Goal: Transaction & Acquisition: Purchase product/service

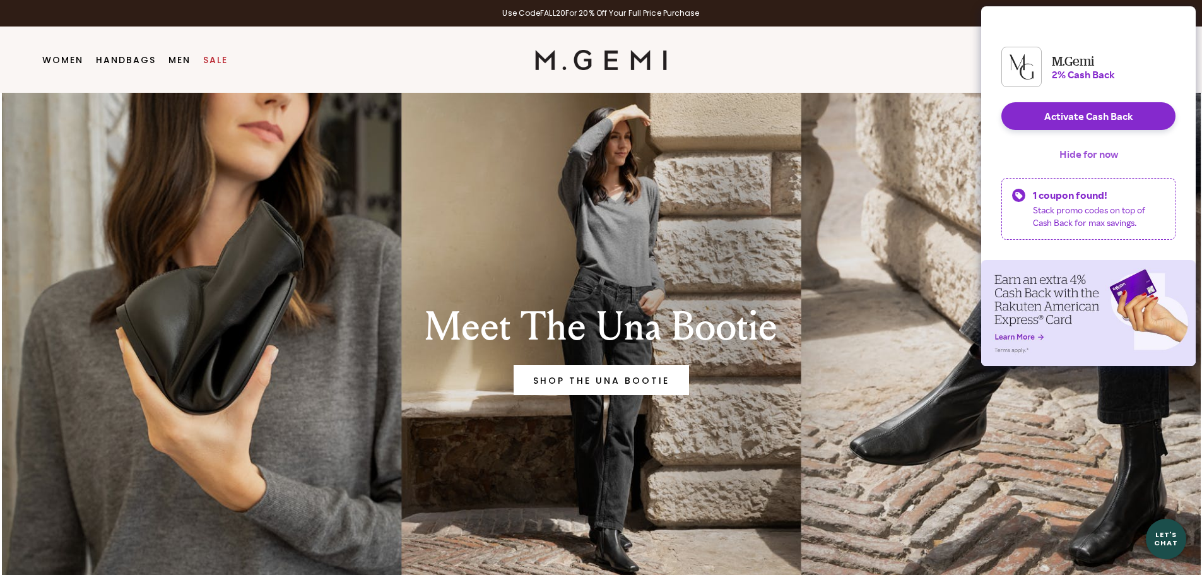
drag, startPoint x: 1089, startPoint y: 168, endPoint x: 1046, endPoint y: 166, distance: 43.6
click at [1089, 168] on button "Hide for now" at bounding box center [1088, 154] width 79 height 28
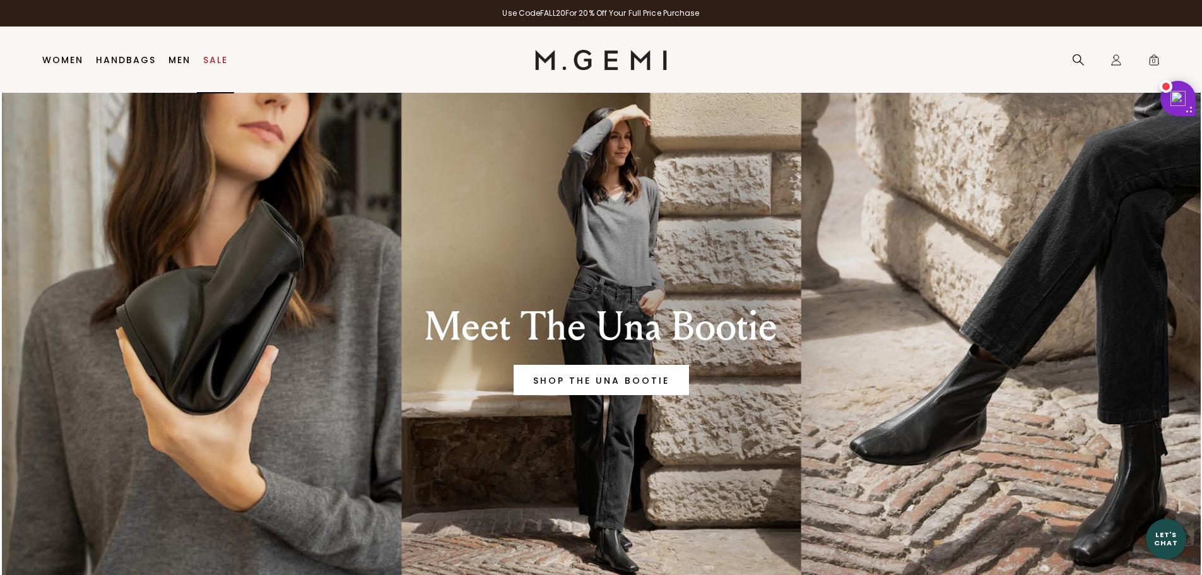
click at [211, 57] on link "Sale" at bounding box center [215, 60] width 25 height 10
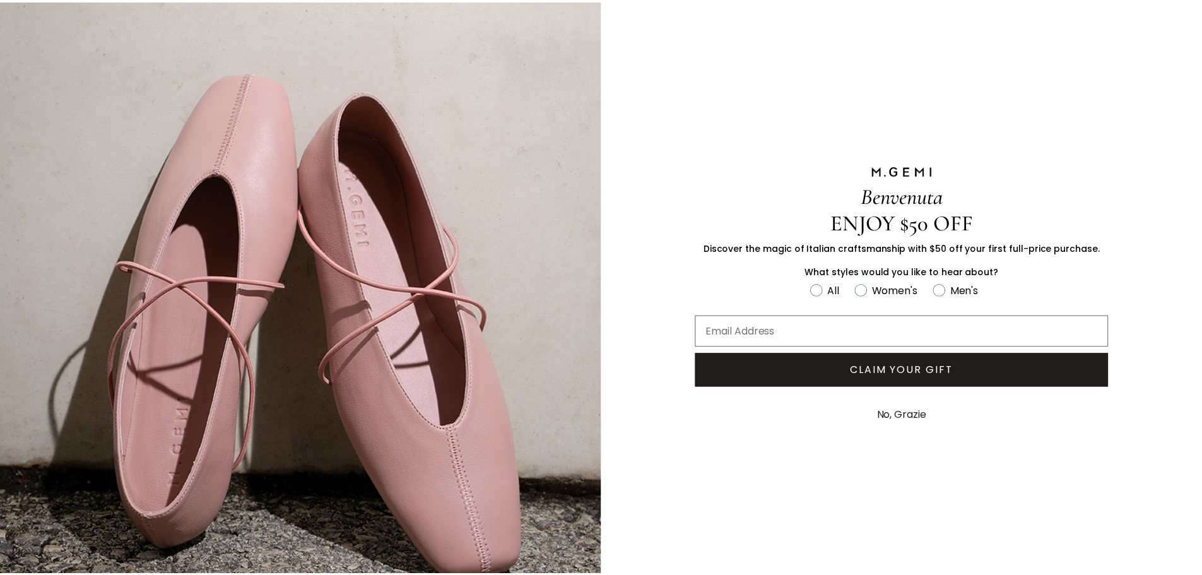
scroll to position [63, 0]
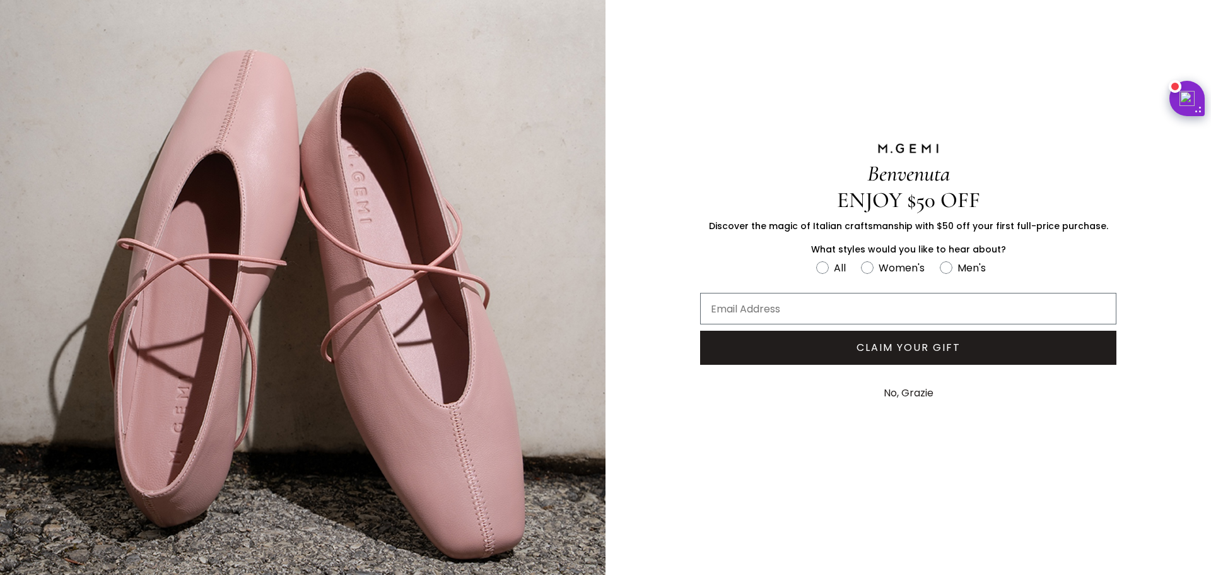
click at [886, 390] on button "No, Grazie" at bounding box center [908, 393] width 62 height 32
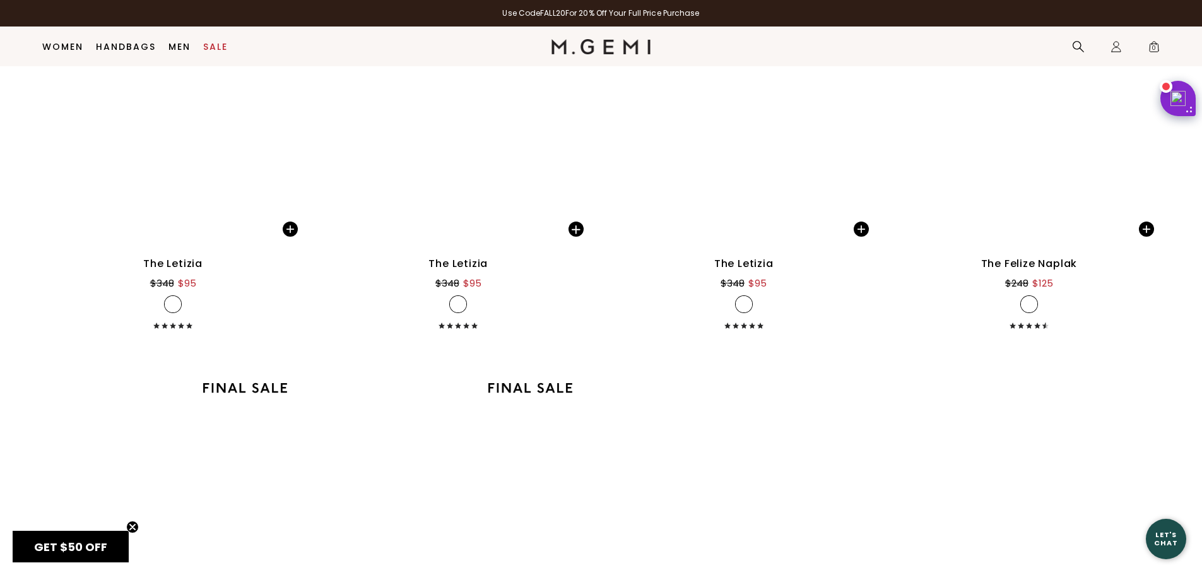
scroll to position [0, 0]
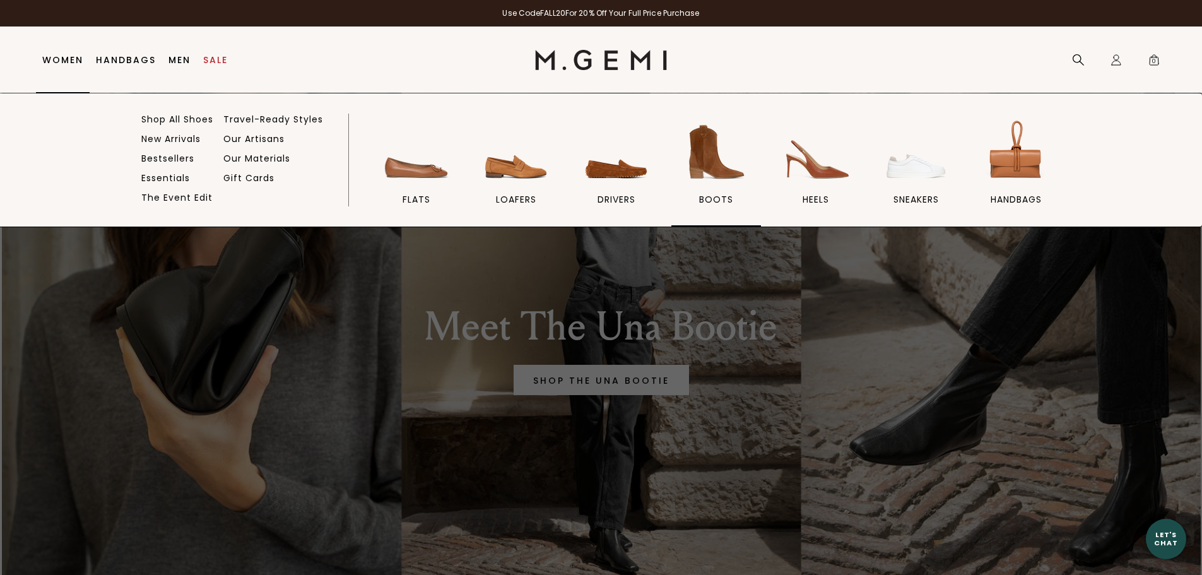
click at [722, 194] on span "BOOTS" at bounding box center [716, 199] width 34 height 11
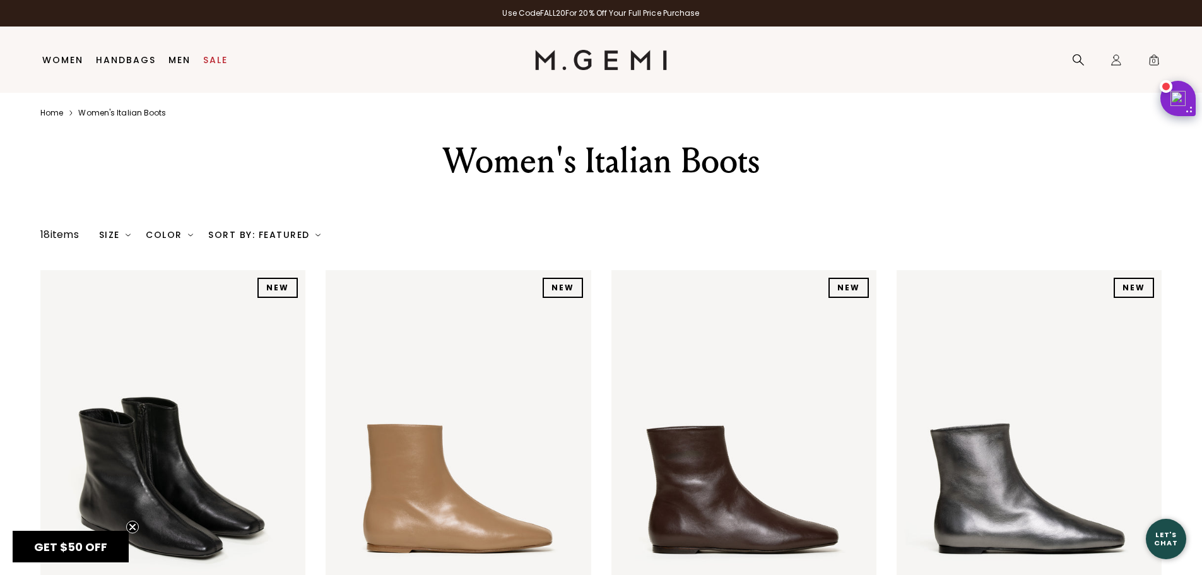
click at [127, 233] on div "Size" at bounding box center [115, 235] width 32 height 10
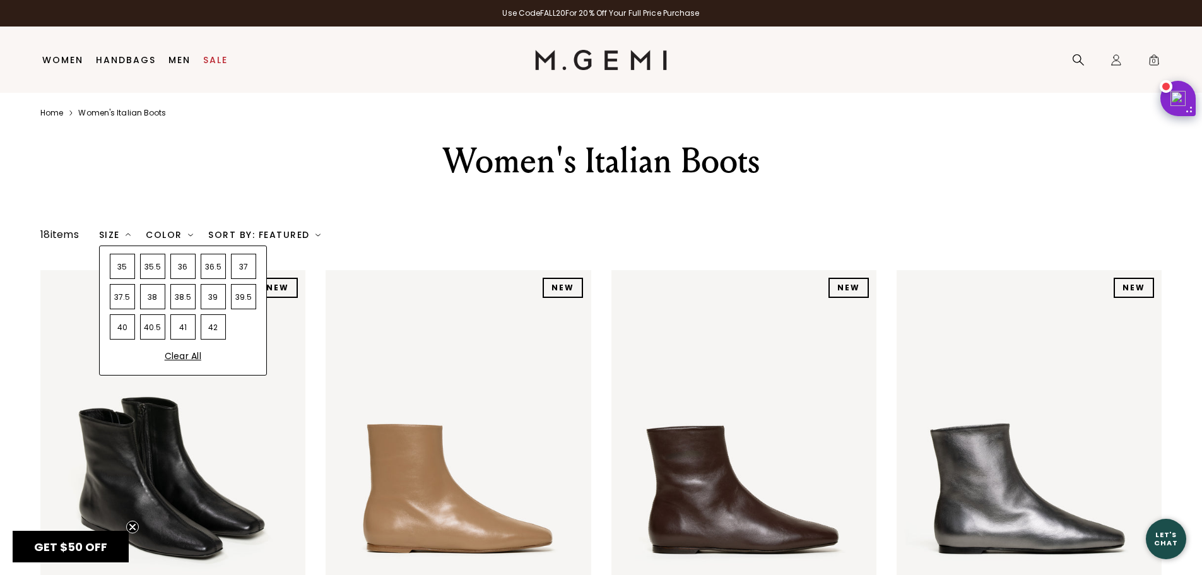
click at [182, 298] on div "38.5" at bounding box center [182, 296] width 25 height 25
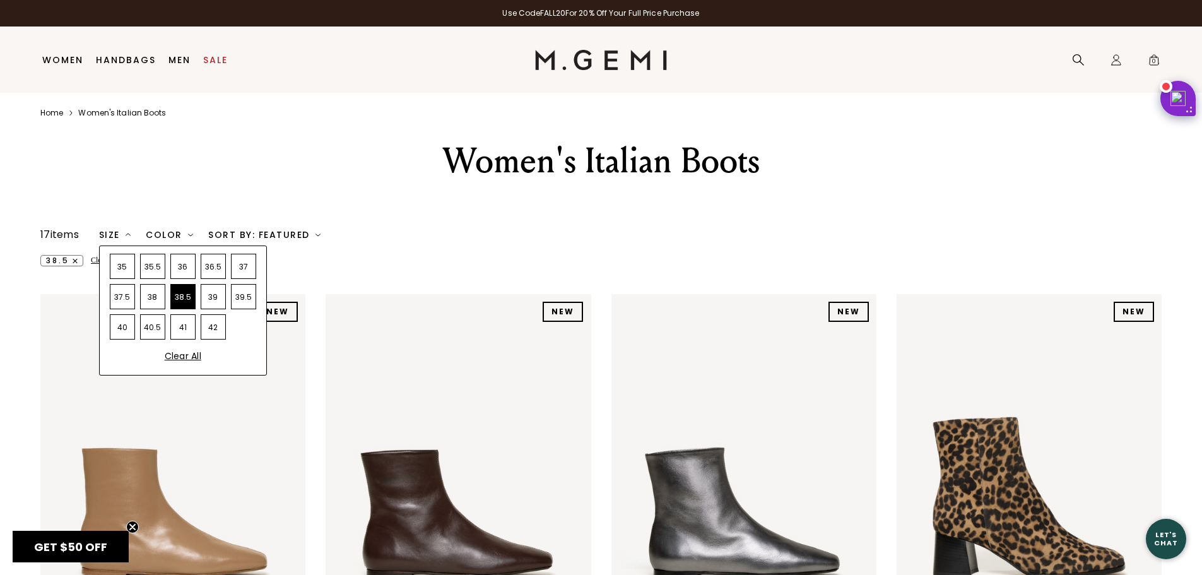
click at [217, 298] on div "39" at bounding box center [213, 296] width 25 height 25
